Goal: Task Accomplishment & Management: Complete application form

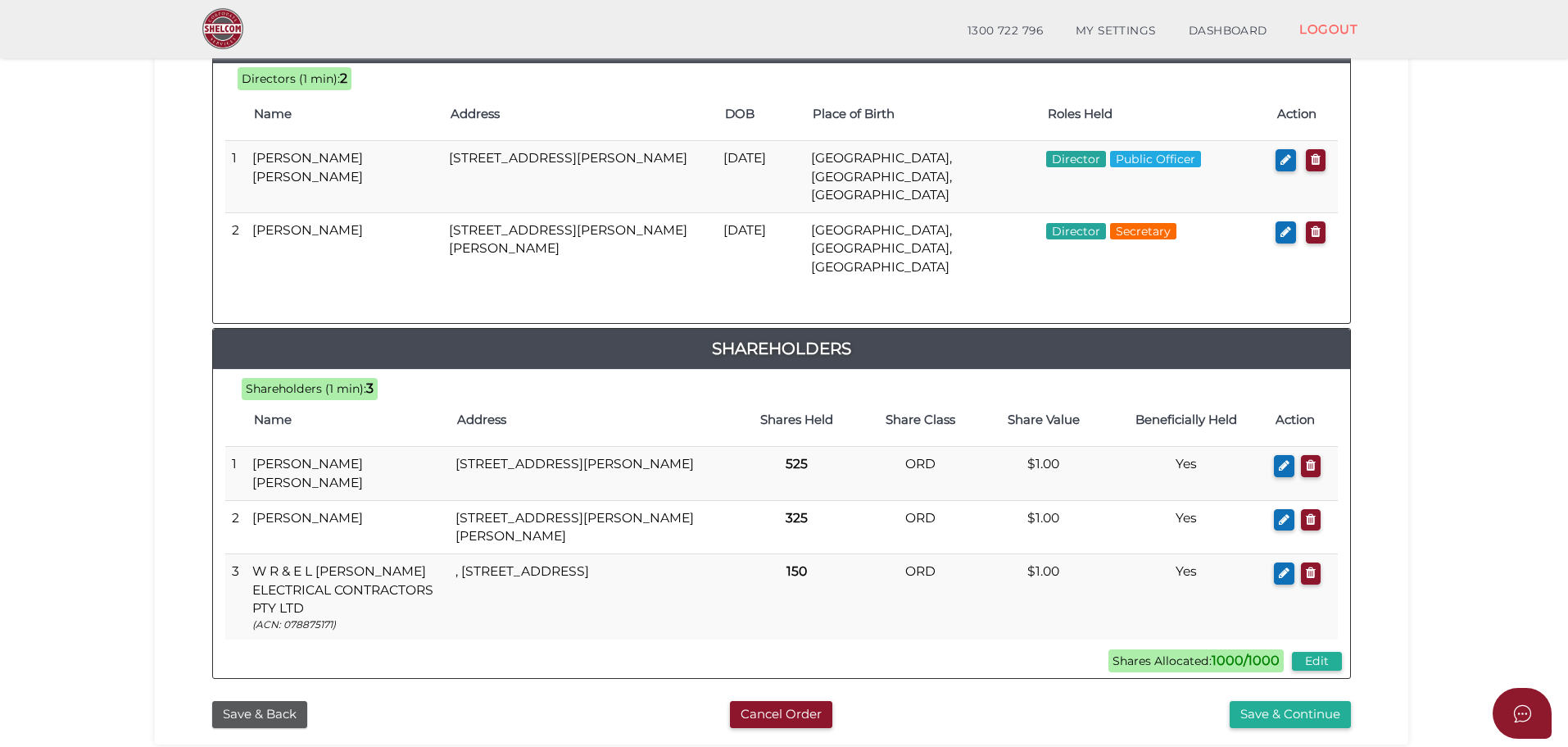
scroll to position [897, 0]
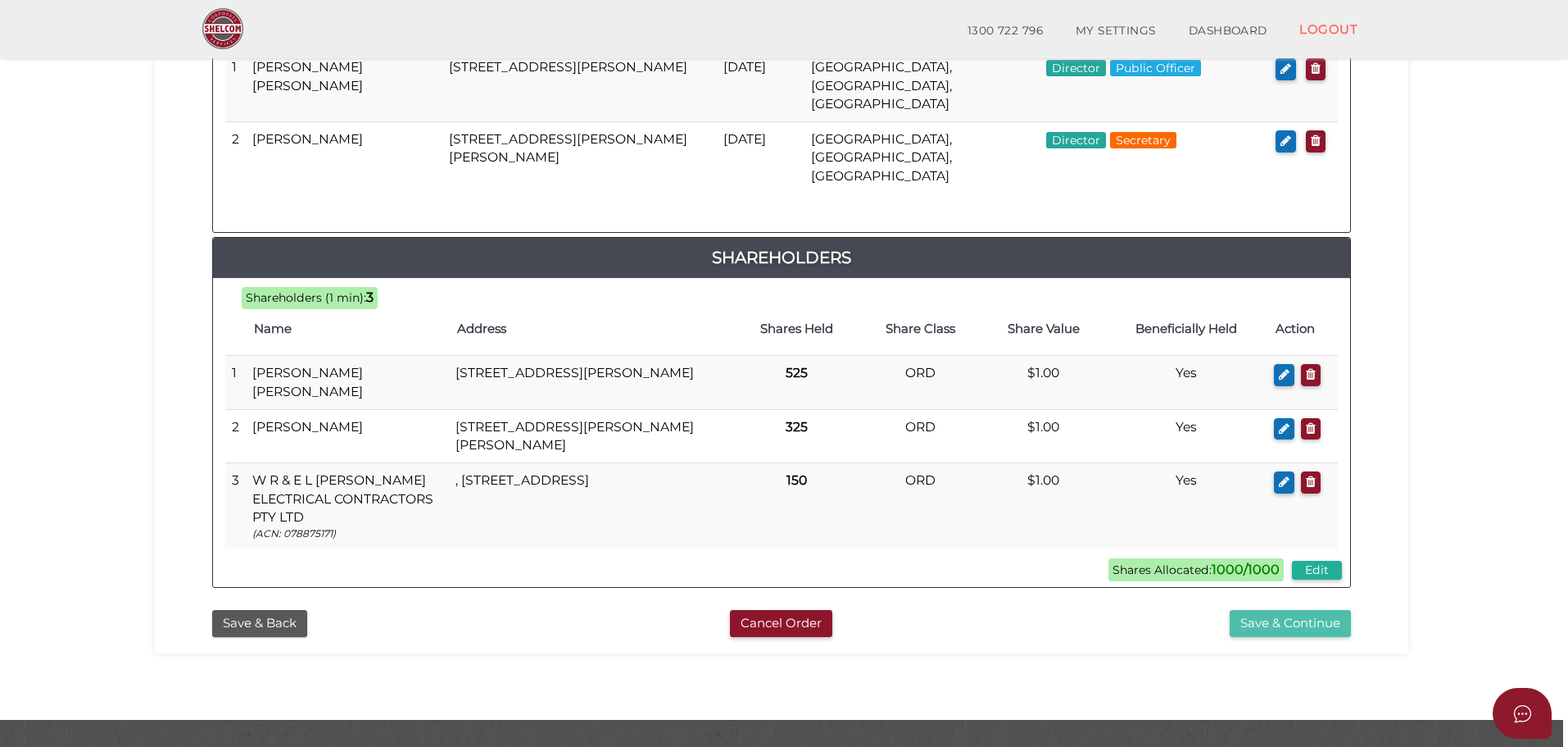
click at [1298, 610] on button "Save & Continue" at bounding box center [1290, 623] width 121 height 27
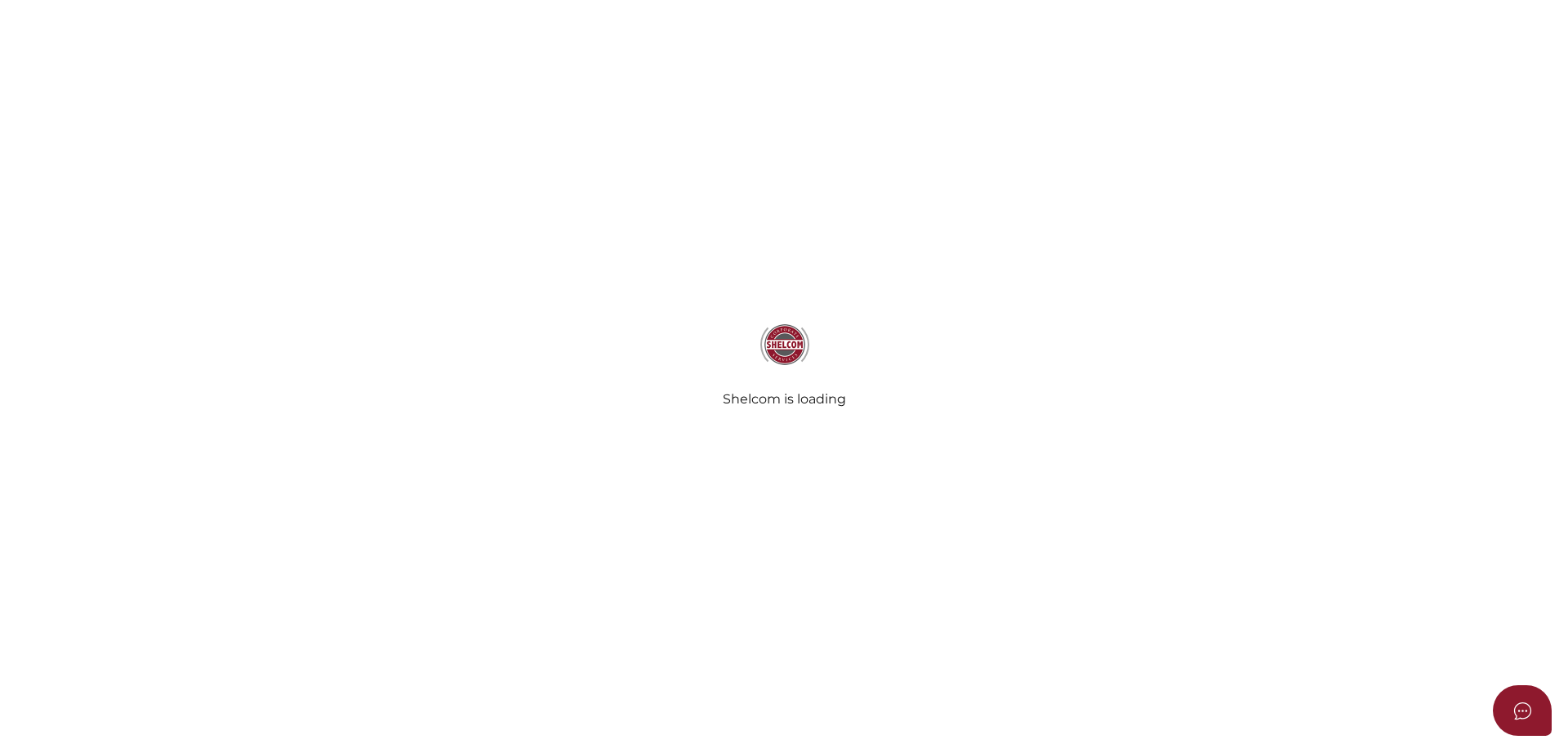
select select "Comb Binding"
select select "No"
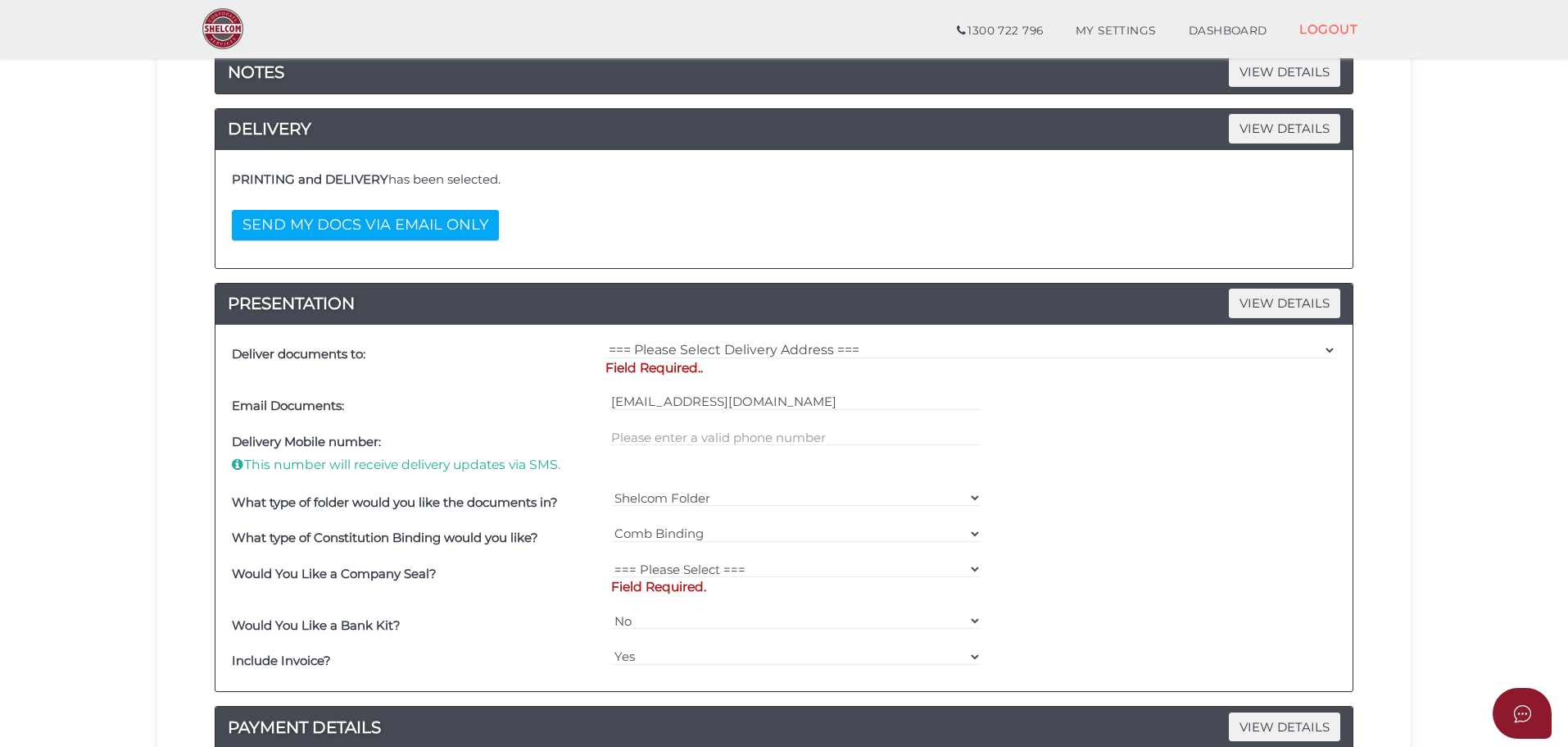
scroll to position [246, 0]
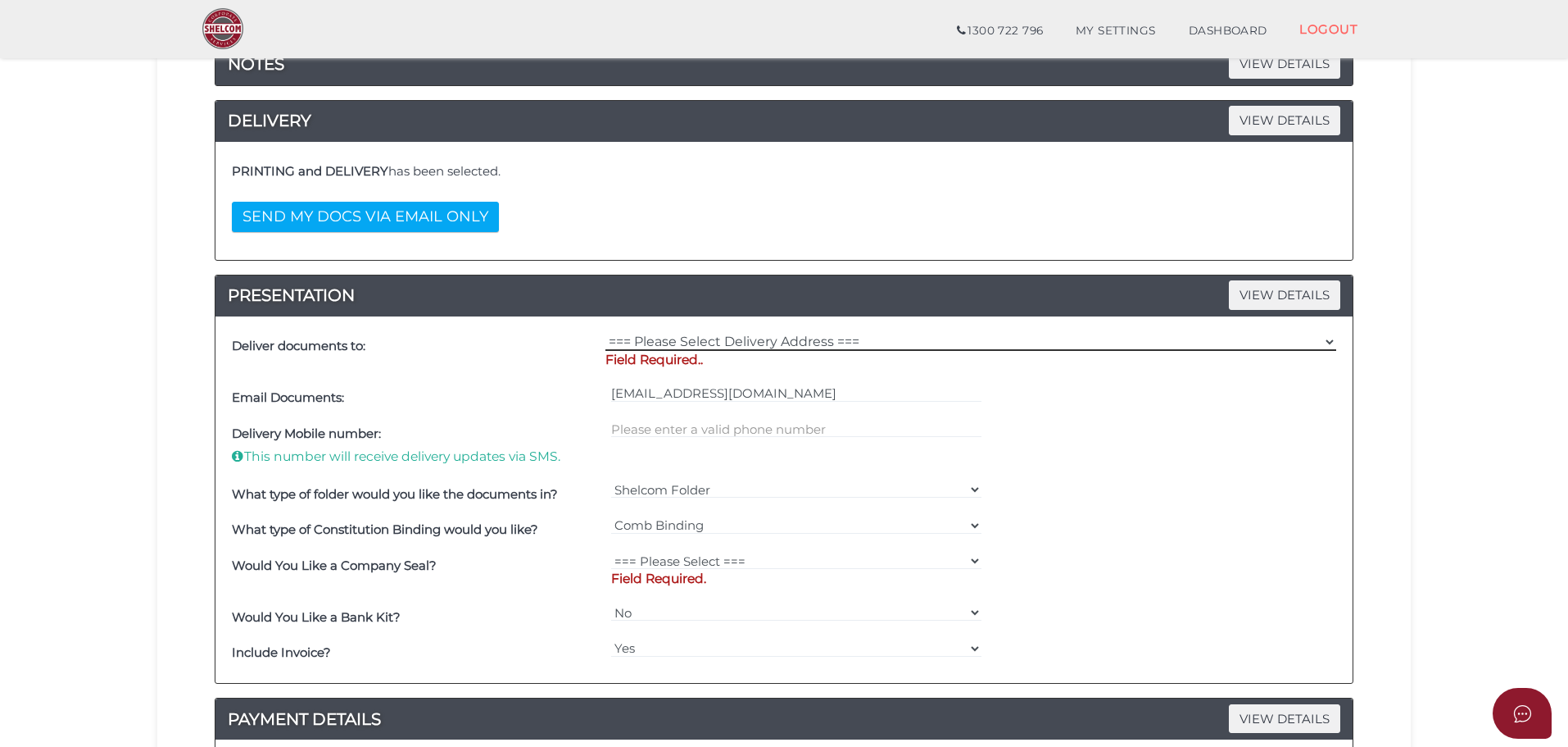
click at [790, 333] on select "=== Please Select Delivery Address === (User Address - Yvonne Hickey) 88 MacArt…" at bounding box center [971, 341] width 731 height 18
select select "0"
click at [606, 333] on select "=== Please Select Delivery Address === (User Address - Yvonne Hickey) 88 MacArt…" at bounding box center [971, 341] width 731 height 18
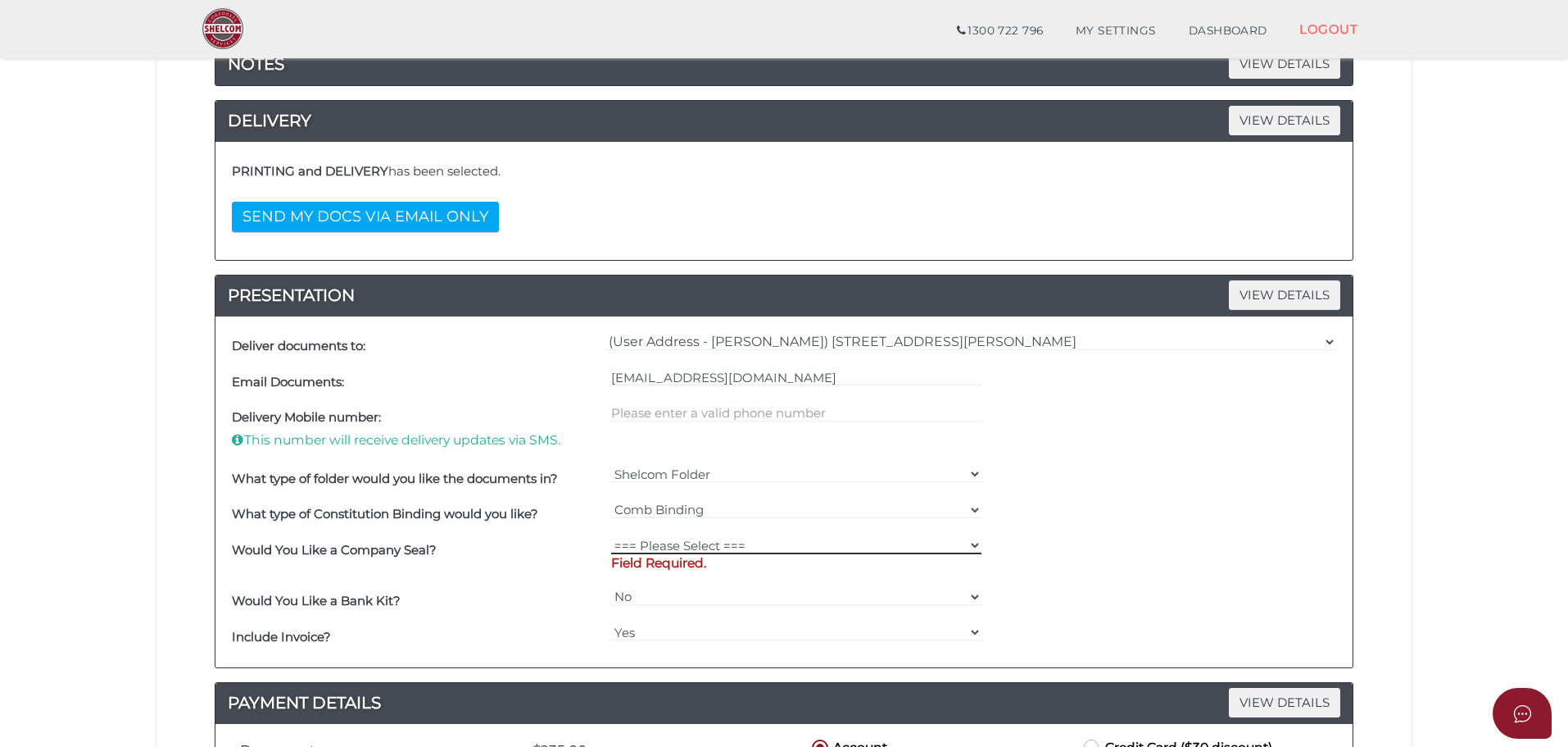
click at [684, 543] on select "=== Please Select === Fold Seal $50 No Seal" at bounding box center [797, 545] width 371 height 18
select select "0"
click at [612, 536] on select "=== Please Select === Fold Seal $50 No Seal" at bounding box center [797, 545] width 371 height 18
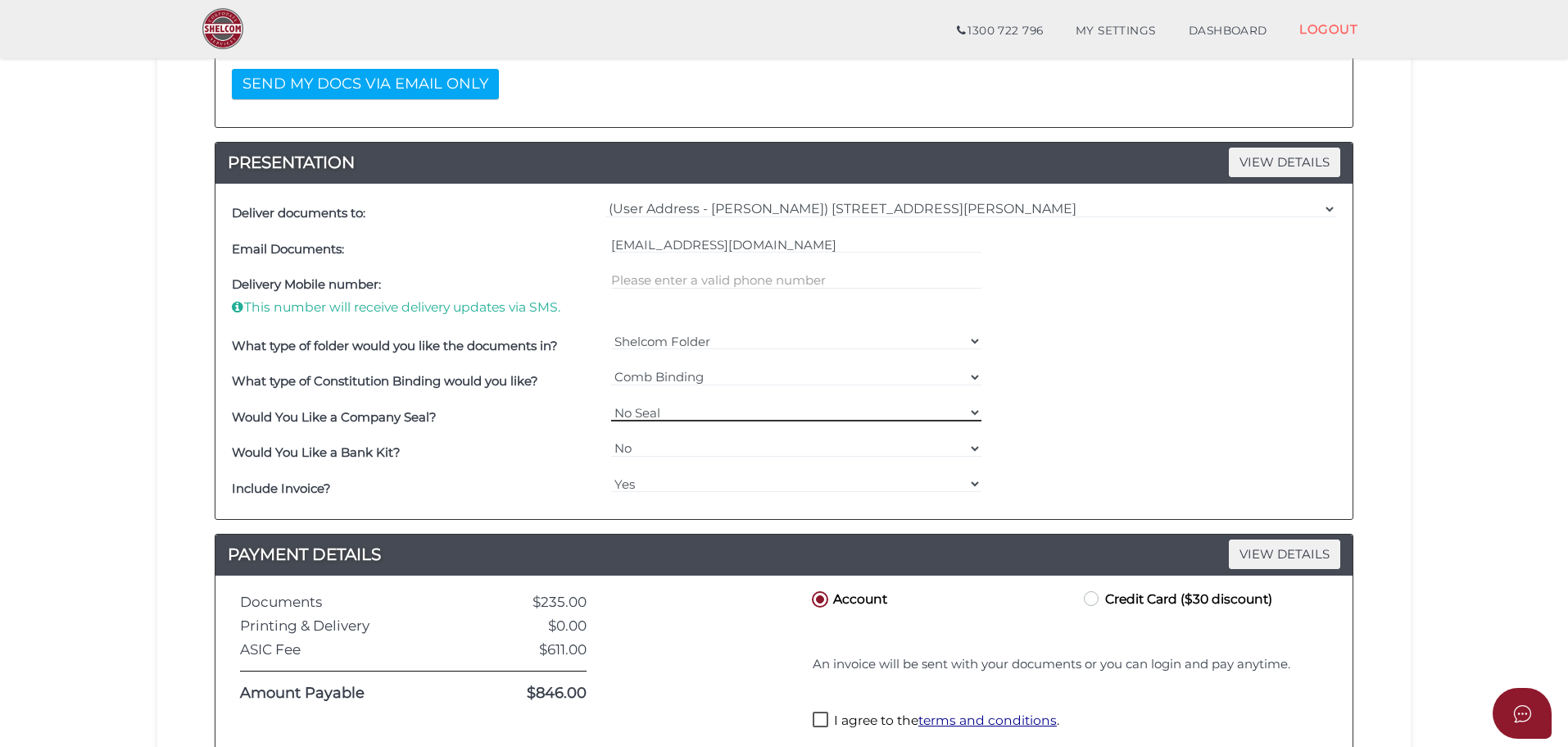
scroll to position [622, 0]
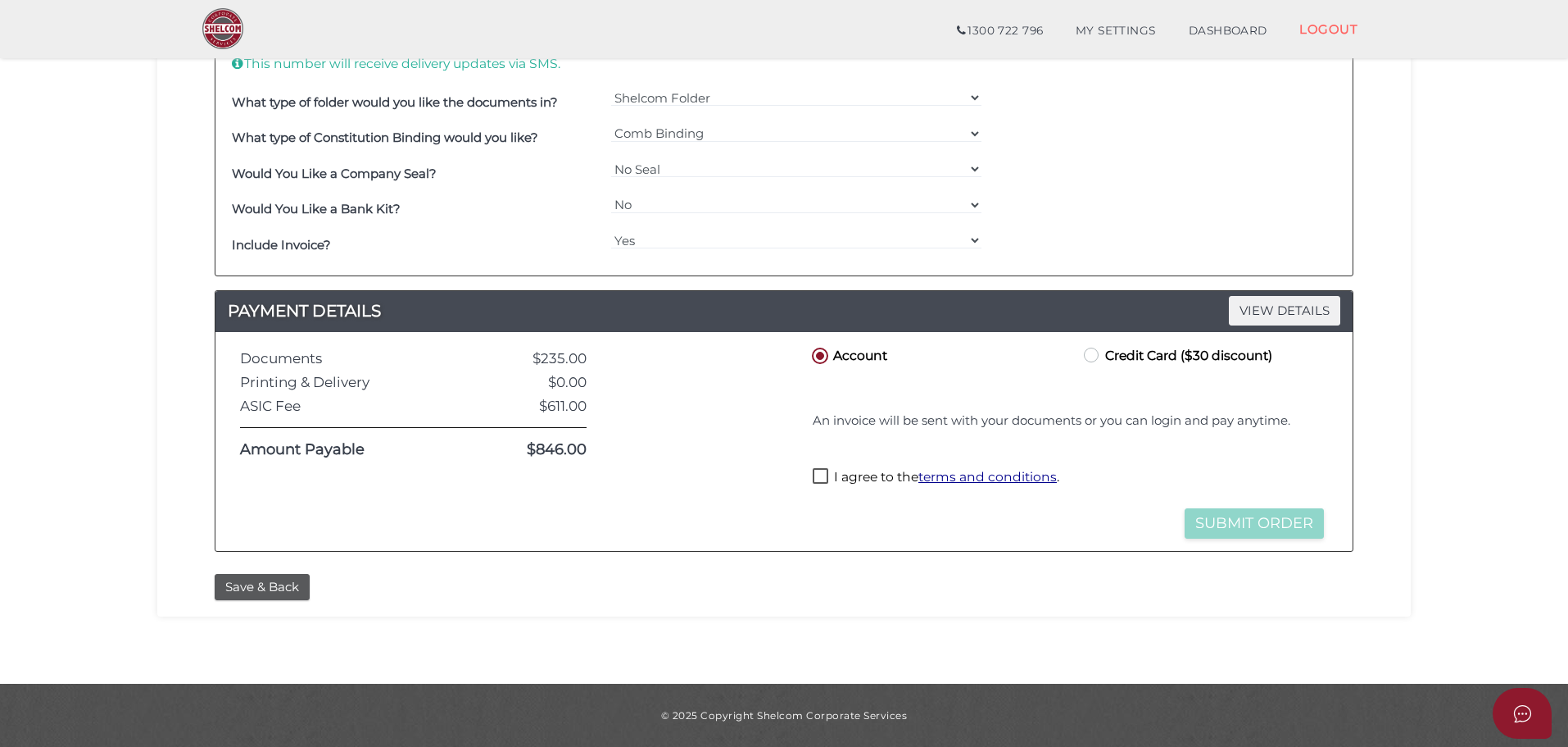
click at [1095, 355] on label "Credit Card ($30 discount)" at bounding box center [1176, 355] width 192 height 21
radio input "true"
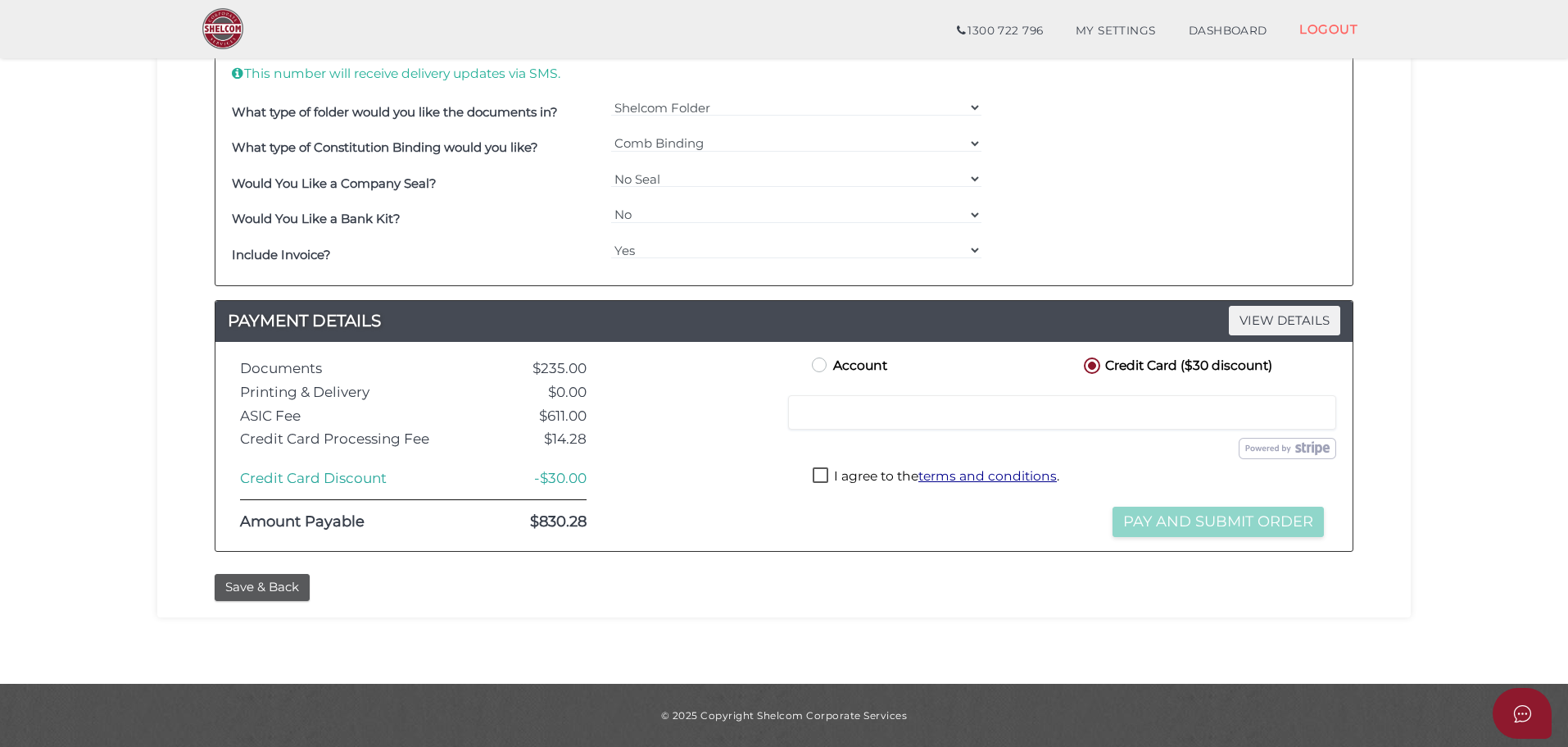
scroll to position [612, 0]
click at [863, 403] on div at bounding box center [1062, 412] width 548 height 34
click at [826, 477] on label "I agree to the terms and conditions ." at bounding box center [936, 478] width 247 height 21
checkbox input "true"
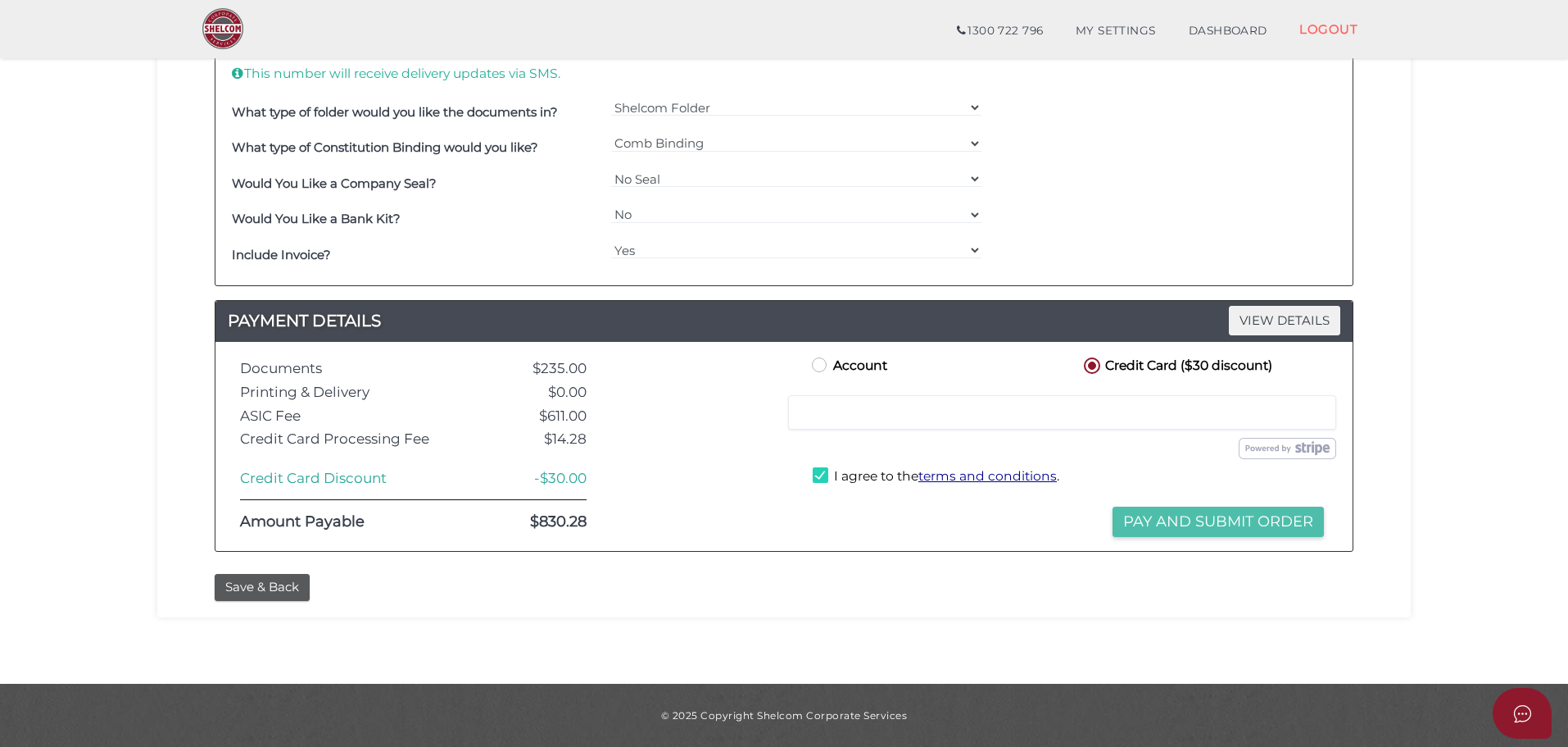
click at [1239, 515] on button "Pay and Submit Order" at bounding box center [1218, 522] width 212 height 30
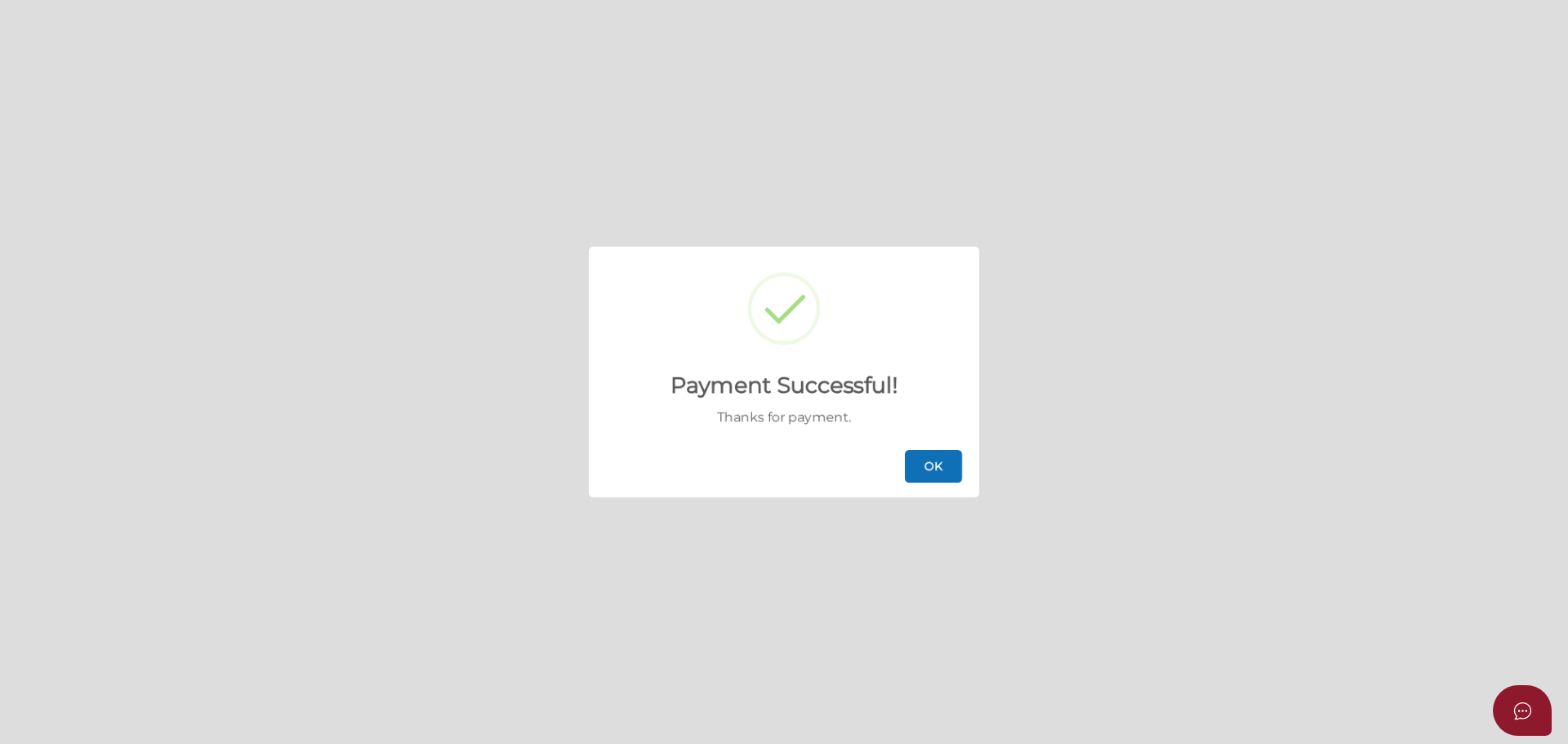
click at [942, 464] on button "OK" at bounding box center [933, 466] width 57 height 33
